Goal: Transaction & Acquisition: Purchase product/service

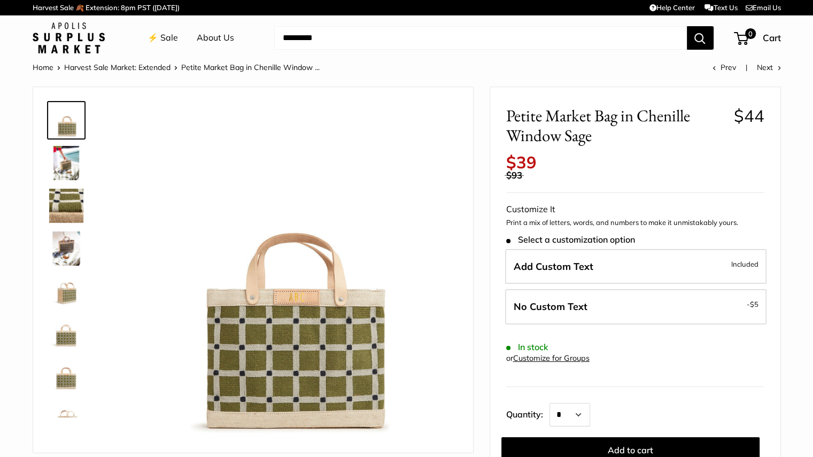
click at [77, 166] on img at bounding box center [66, 163] width 34 height 34
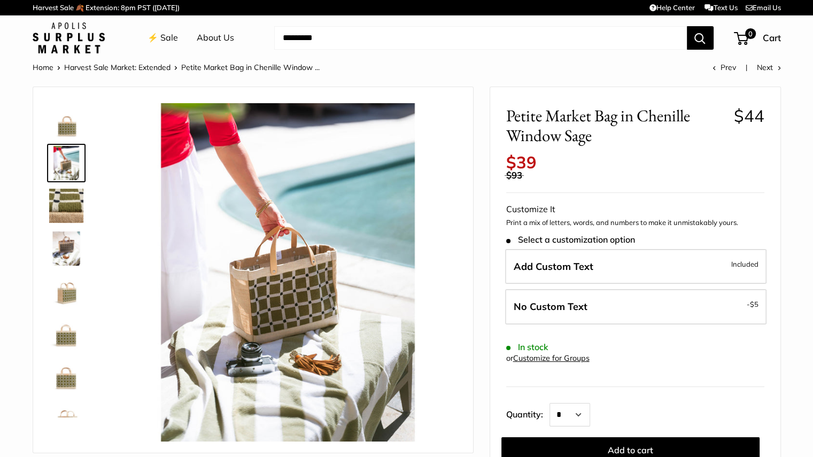
click at [77, 209] on img at bounding box center [66, 206] width 34 height 34
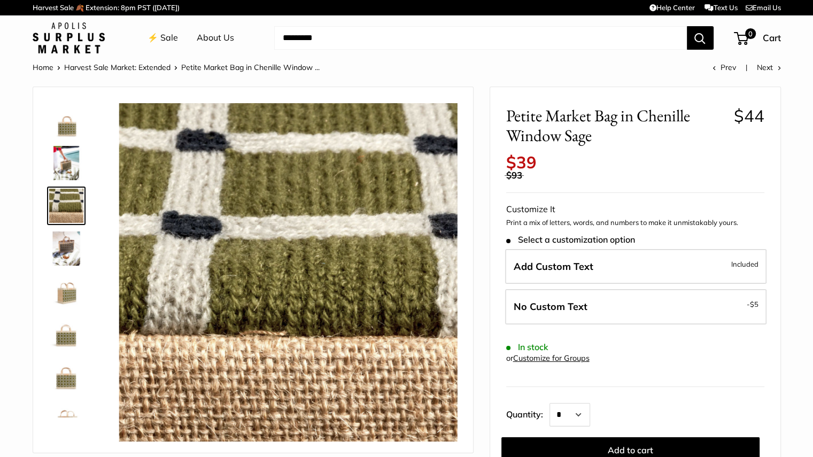
click at [64, 257] on img at bounding box center [66, 249] width 34 height 34
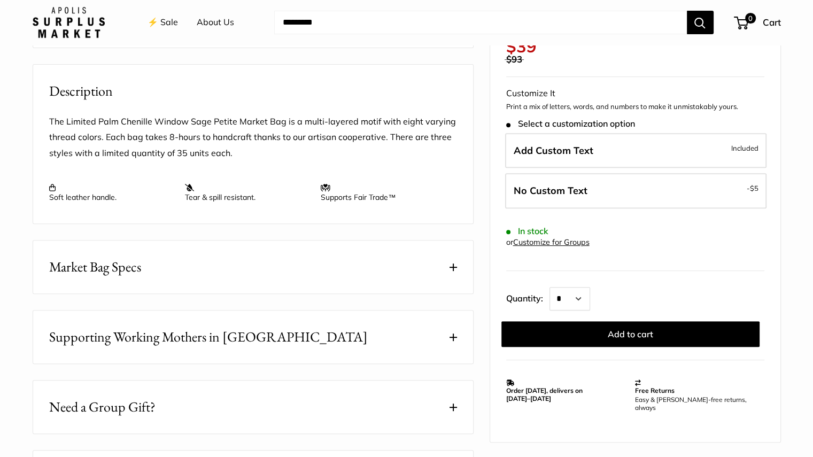
scroll to position [430, 0]
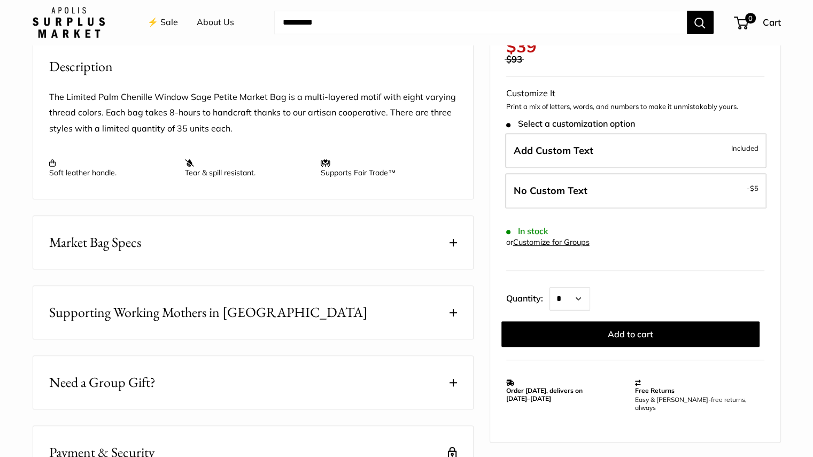
click at [437, 244] on button "Market Bag Specs" at bounding box center [253, 242] width 440 height 53
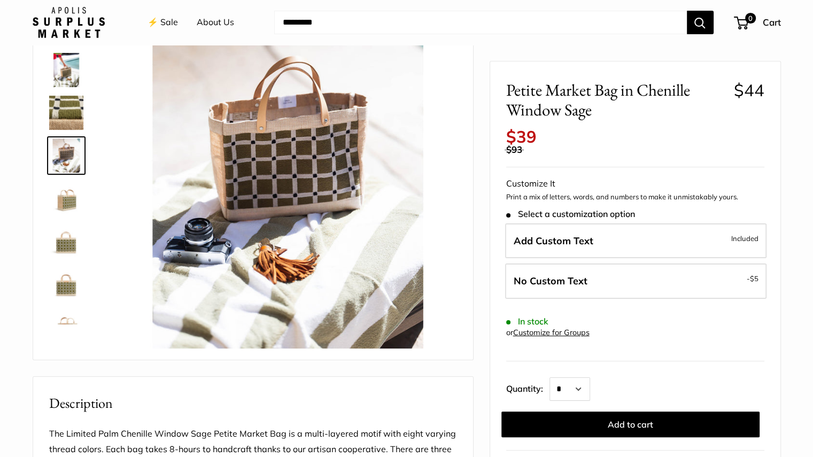
scroll to position [90, 0]
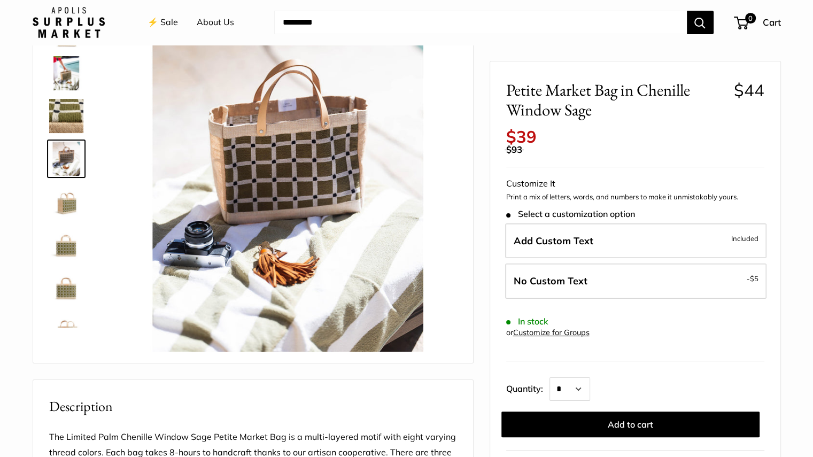
click at [60, 209] on img at bounding box center [66, 201] width 34 height 34
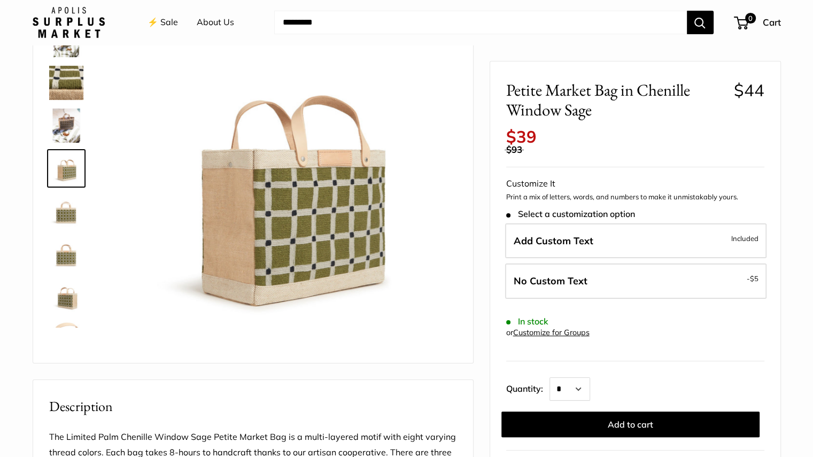
click at [71, 237] on img at bounding box center [66, 254] width 34 height 34
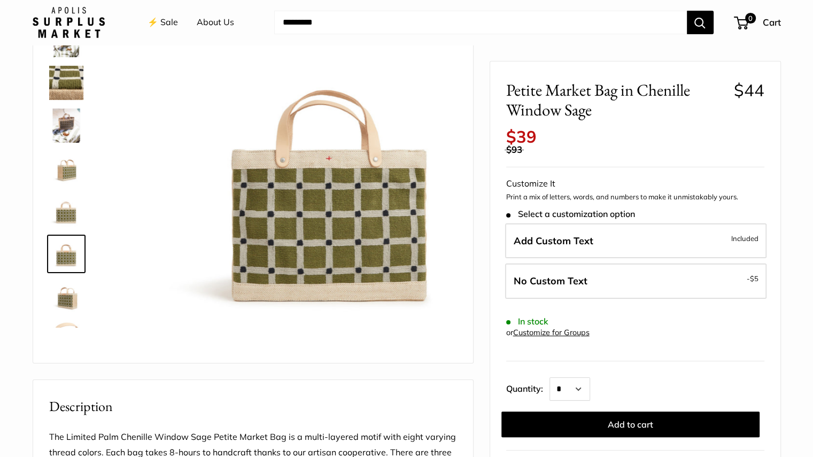
scroll to position [68, 0]
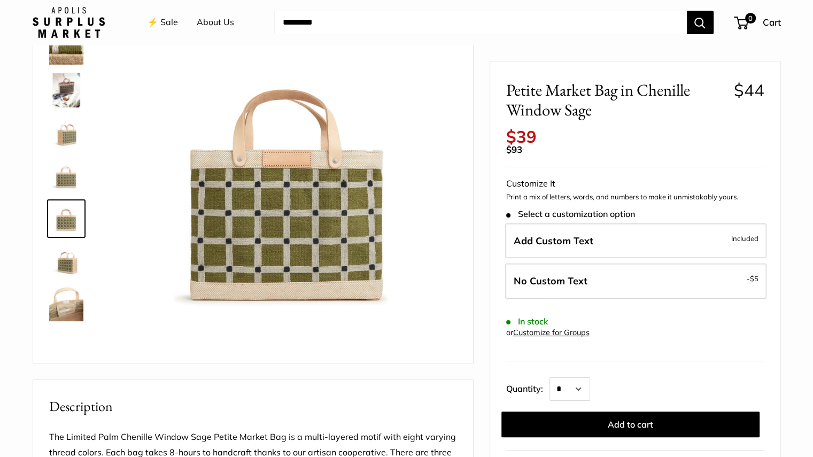
click at [73, 271] on img at bounding box center [66, 261] width 34 height 34
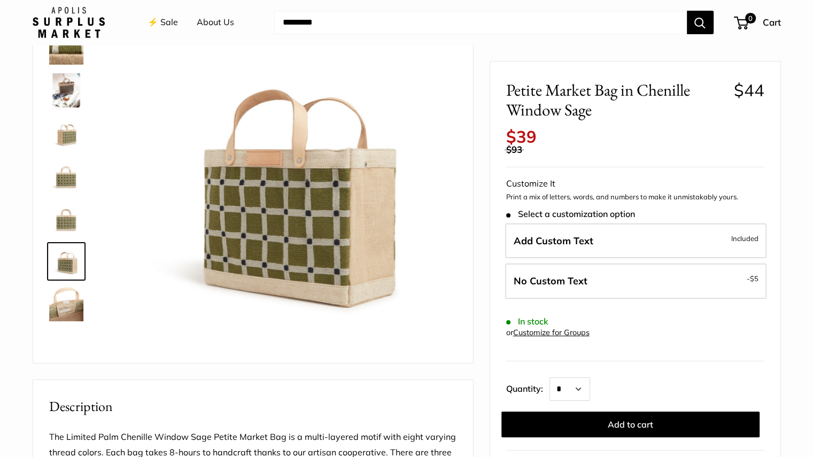
click at [75, 319] on img at bounding box center [66, 304] width 34 height 34
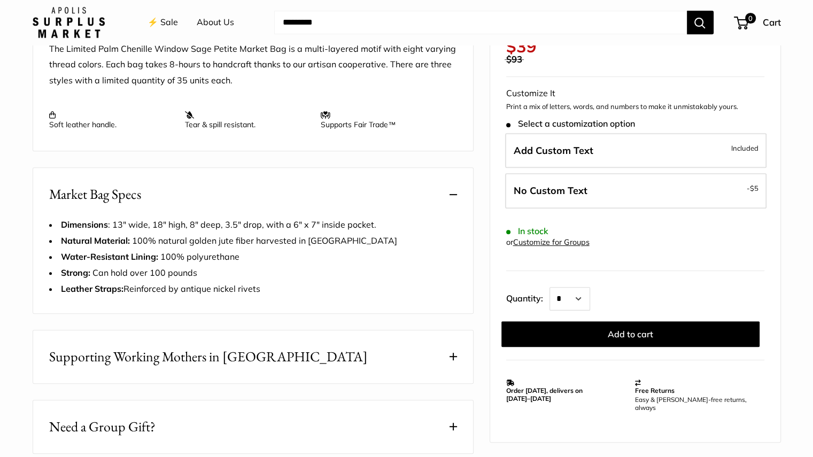
scroll to position [506, 0]
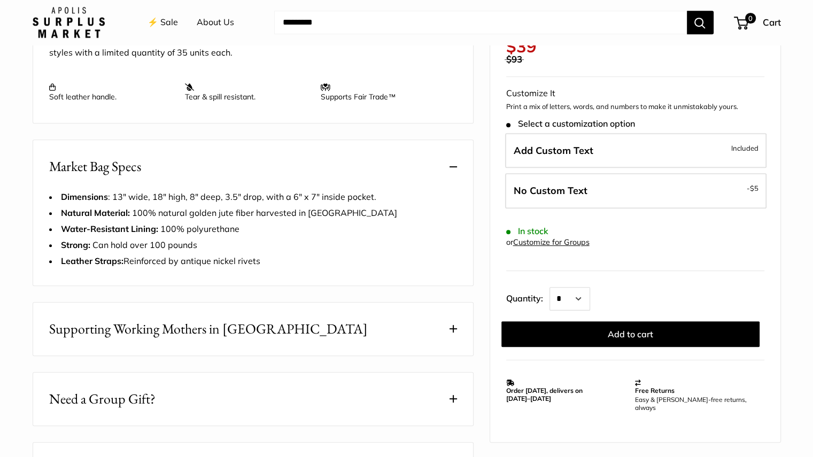
click at [451, 331] on span at bounding box center [453, 328] width 7 height 7
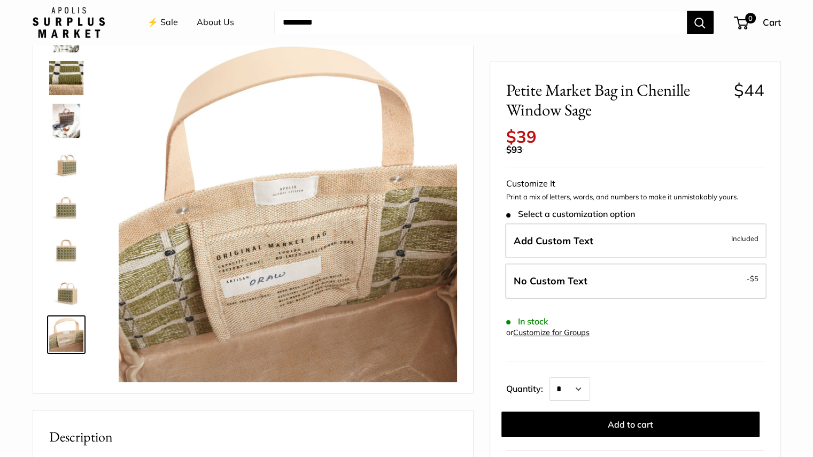
scroll to position [60, 0]
click at [51, 202] on img at bounding box center [66, 206] width 34 height 34
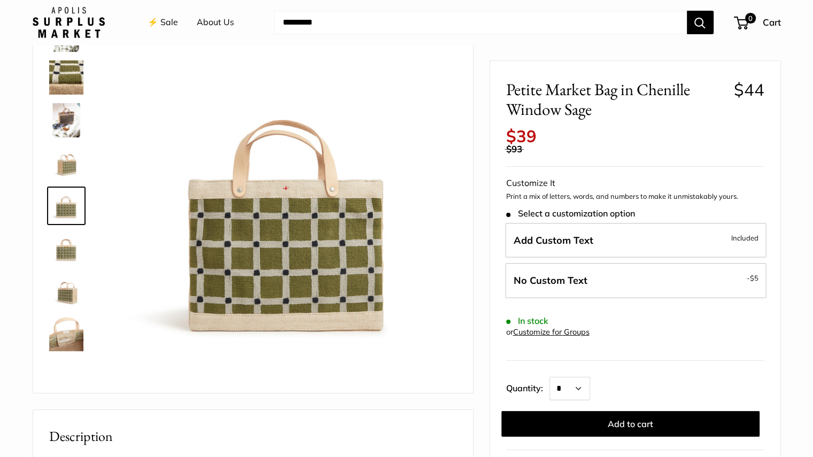
click at [81, 246] on img at bounding box center [66, 249] width 34 height 34
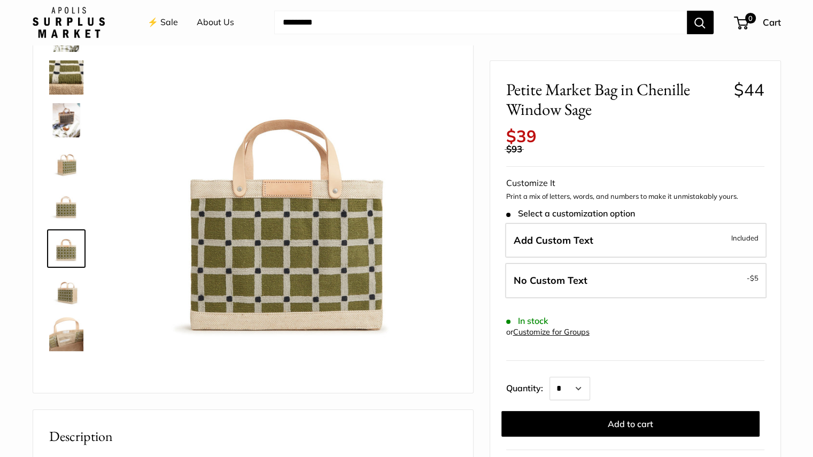
scroll to position [0, 0]
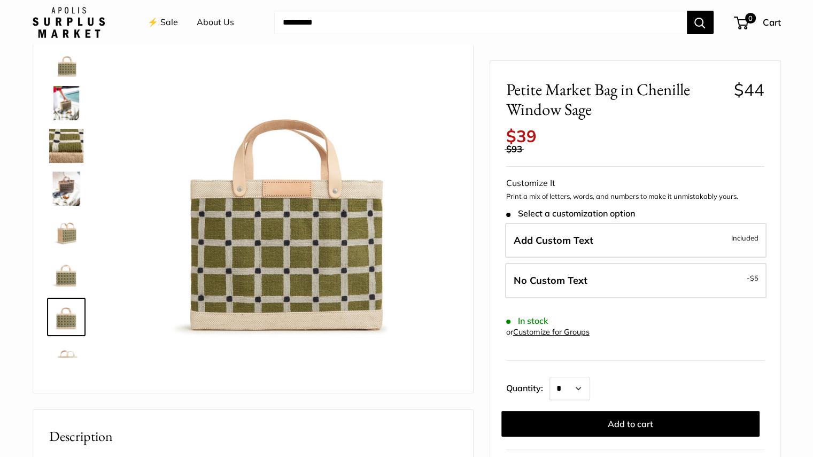
click at [70, 99] on img at bounding box center [66, 103] width 34 height 34
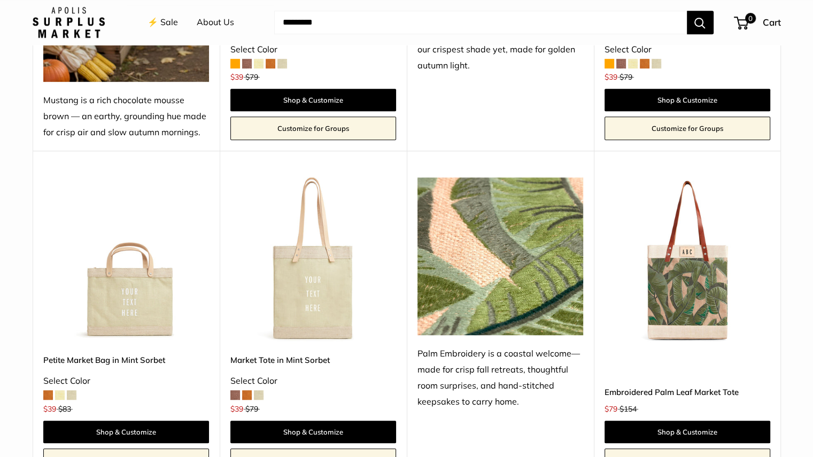
scroll to position [693, 0]
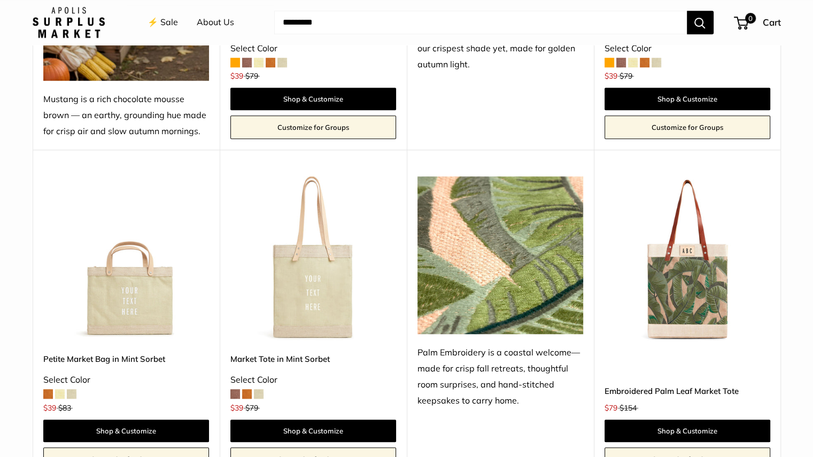
click at [752, 354] on div "Embroidered Palm Leaf Market Tote $79 $154 Shop & Customize Customize for Groups" at bounding box center [688, 412] width 166 height 118
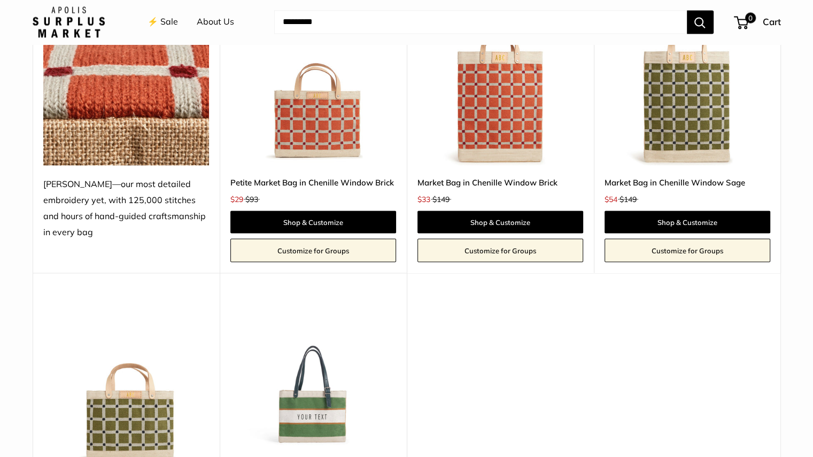
scroll to position [1854, 0]
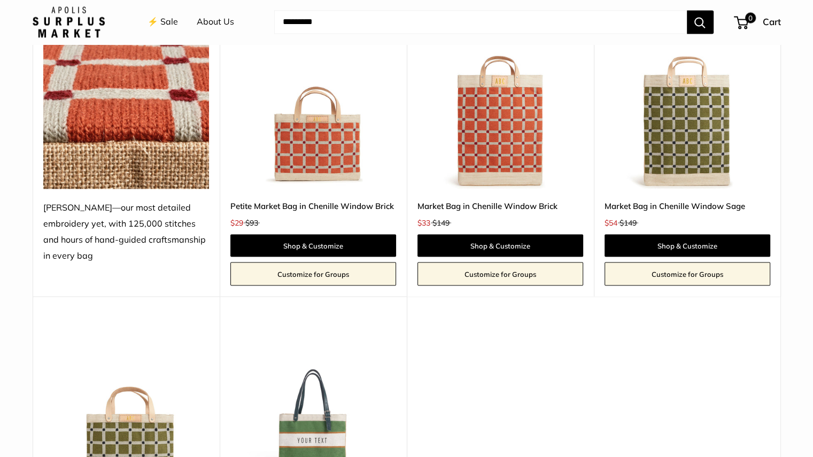
click at [505, 148] on img at bounding box center [501, 106] width 166 height 166
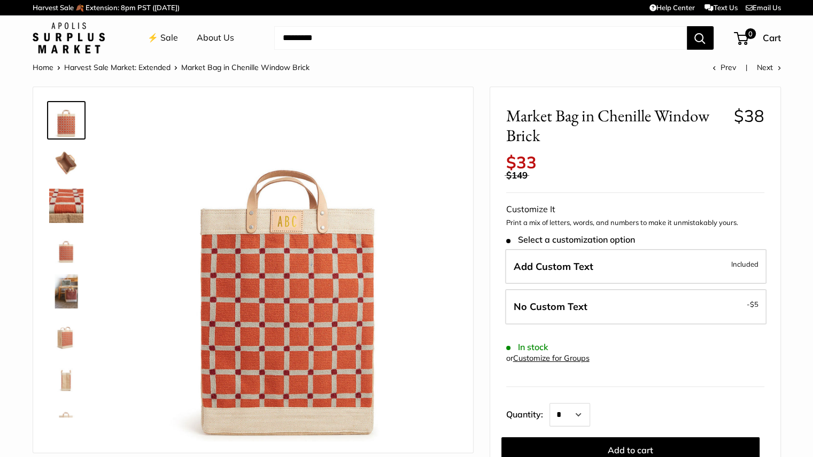
click at [72, 163] on img at bounding box center [66, 163] width 34 height 34
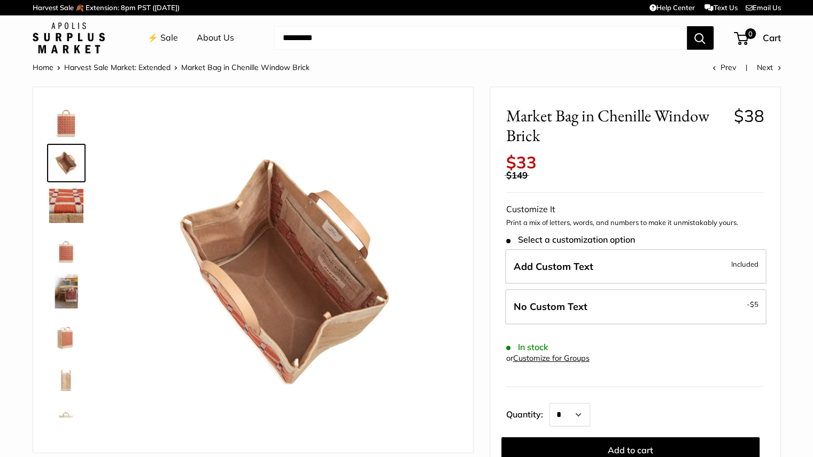
click at [64, 210] on img at bounding box center [66, 206] width 34 height 34
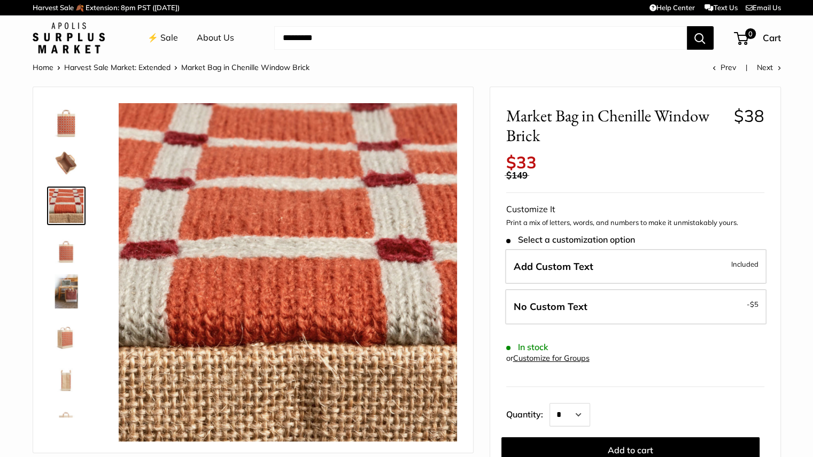
click at [65, 257] on img at bounding box center [66, 249] width 34 height 34
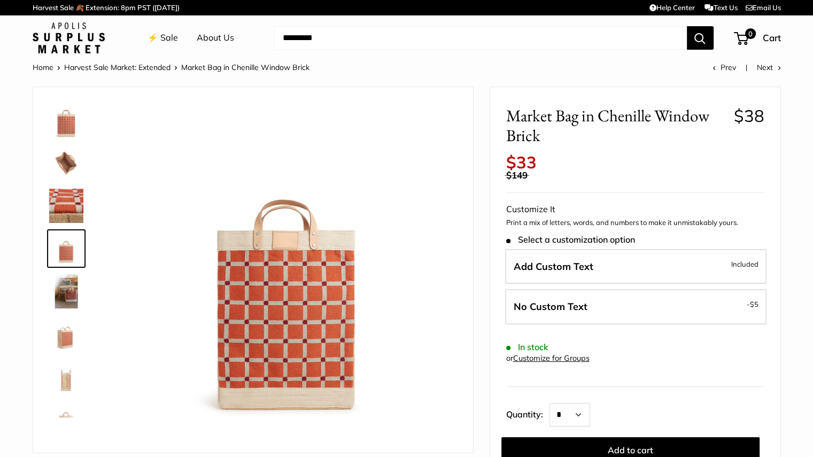
click at [70, 295] on img at bounding box center [66, 291] width 34 height 34
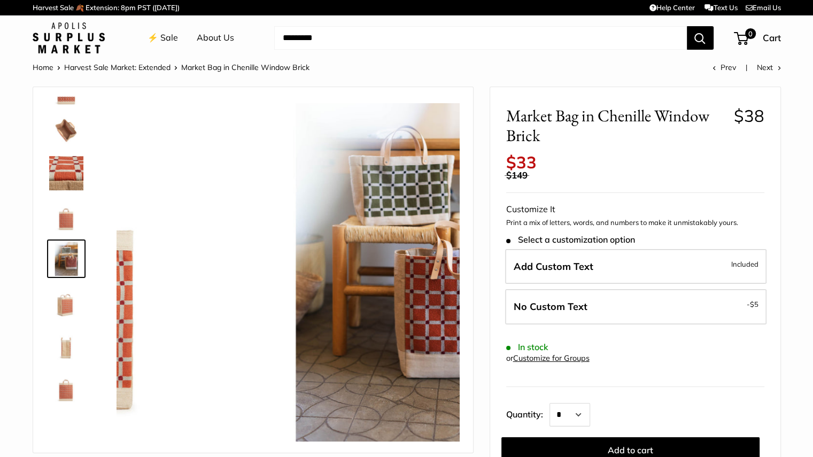
scroll to position [33, 0]
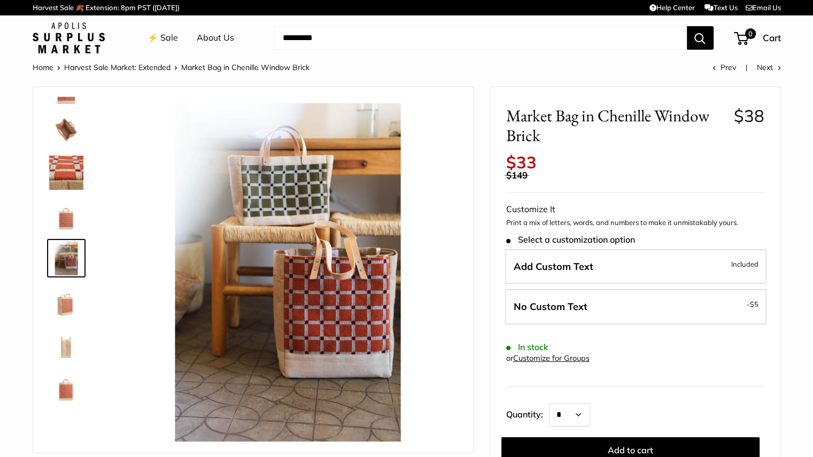
click at [394, 374] on img at bounding box center [288, 272] width 338 height 338
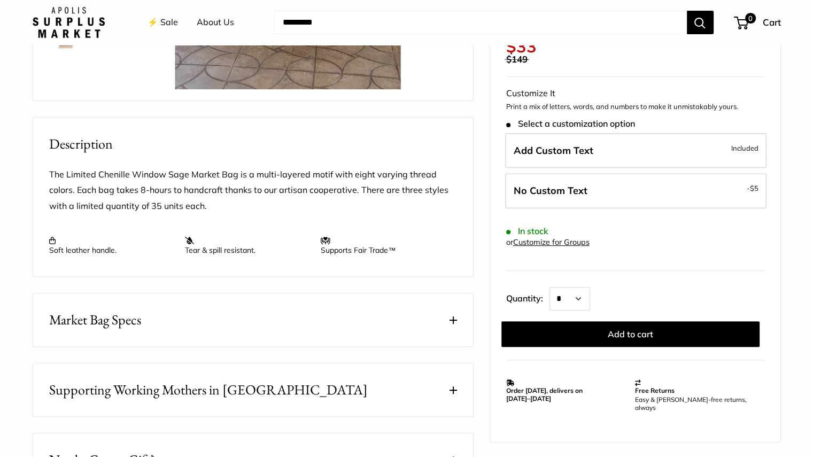
scroll to position [364, 0]
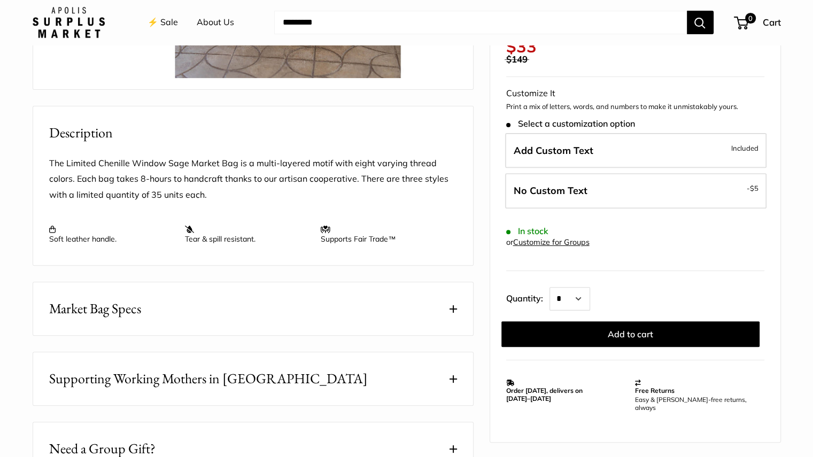
click at [441, 311] on button "Market Bag Specs" at bounding box center [253, 308] width 440 height 53
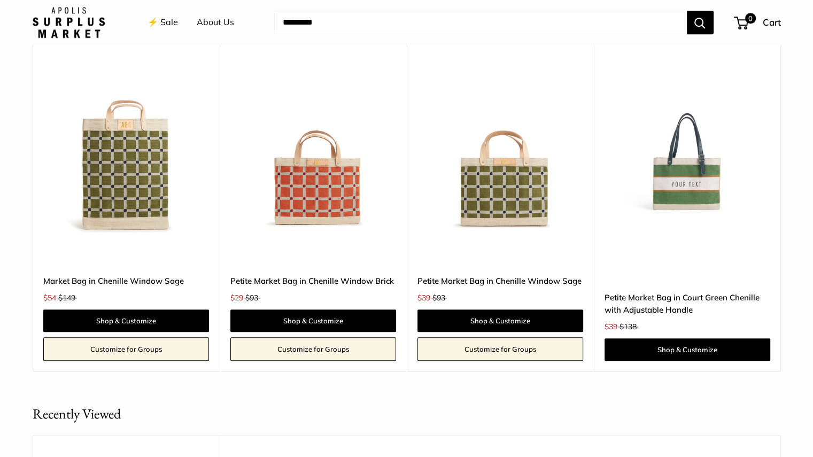
scroll to position [1097, 0]
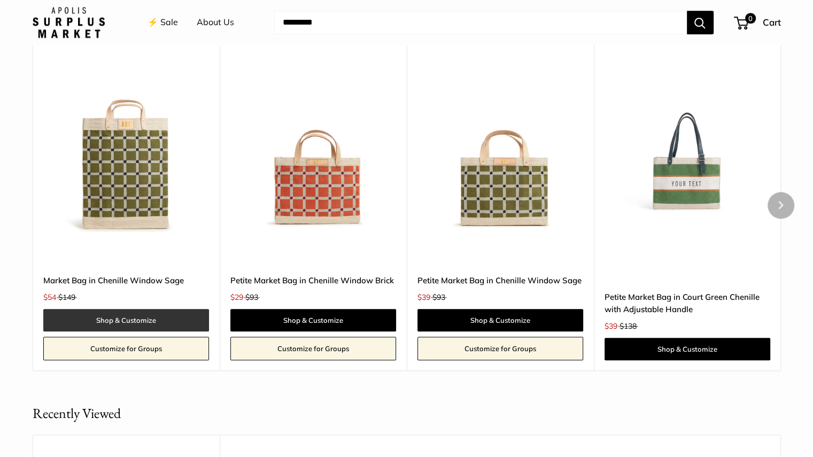
click at [174, 313] on link "Shop & Customize" at bounding box center [126, 320] width 166 height 22
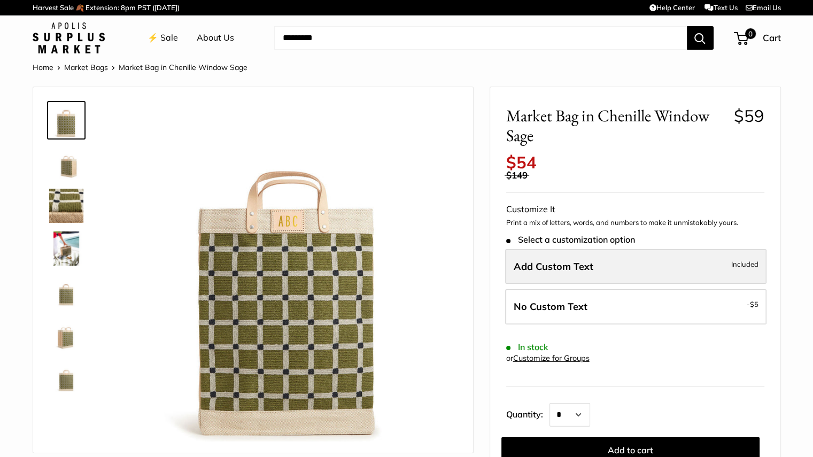
click at [731, 262] on span "Included" at bounding box center [744, 264] width 27 height 13
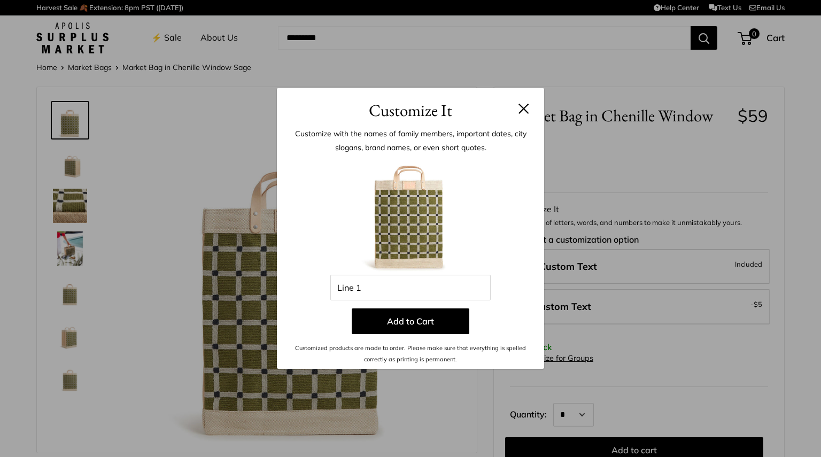
click at [796, 239] on div "Customize It Customize with the names of family members, important dates, city …" at bounding box center [410, 228] width 821 height 457
